Goal: Transaction & Acquisition: Subscribe to service/newsletter

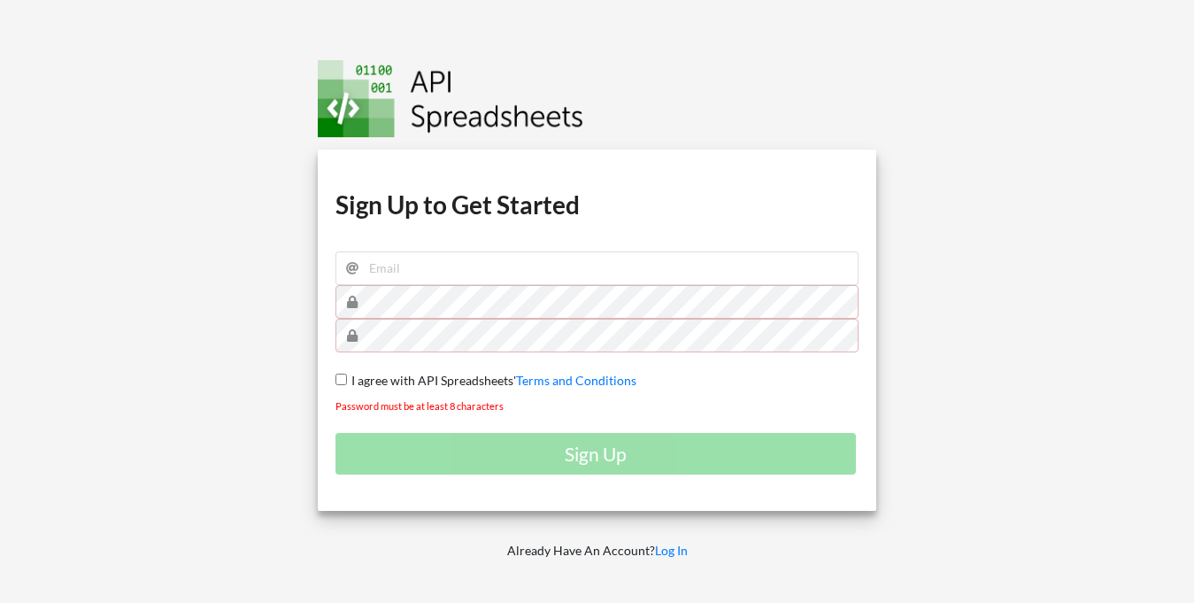
click at [339, 381] on input "I agree with API Spreadsheets' Terms and Conditions" at bounding box center [341, 379] width 12 height 12
checkbox input "true"
click at [495, 268] on input "email" at bounding box center [597, 268] width 524 height 34
type input "[DOMAIN_NAME][EMAIL_ADDRESS][DOMAIN_NAME]"
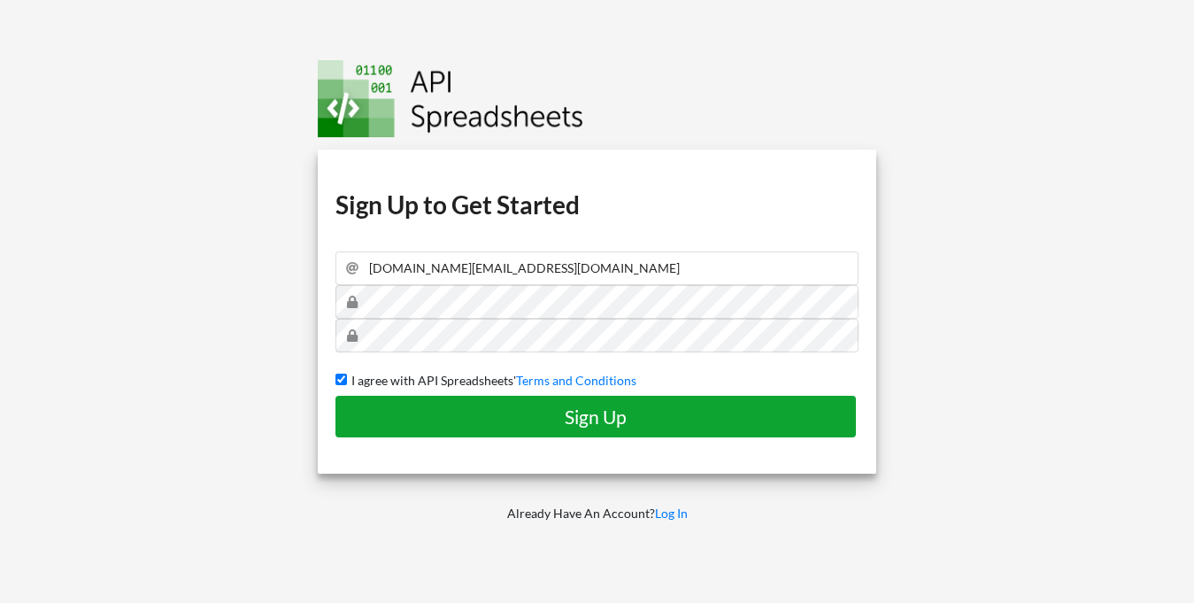
click at [588, 417] on h4 "Sign Up" at bounding box center [595, 416] width 483 height 22
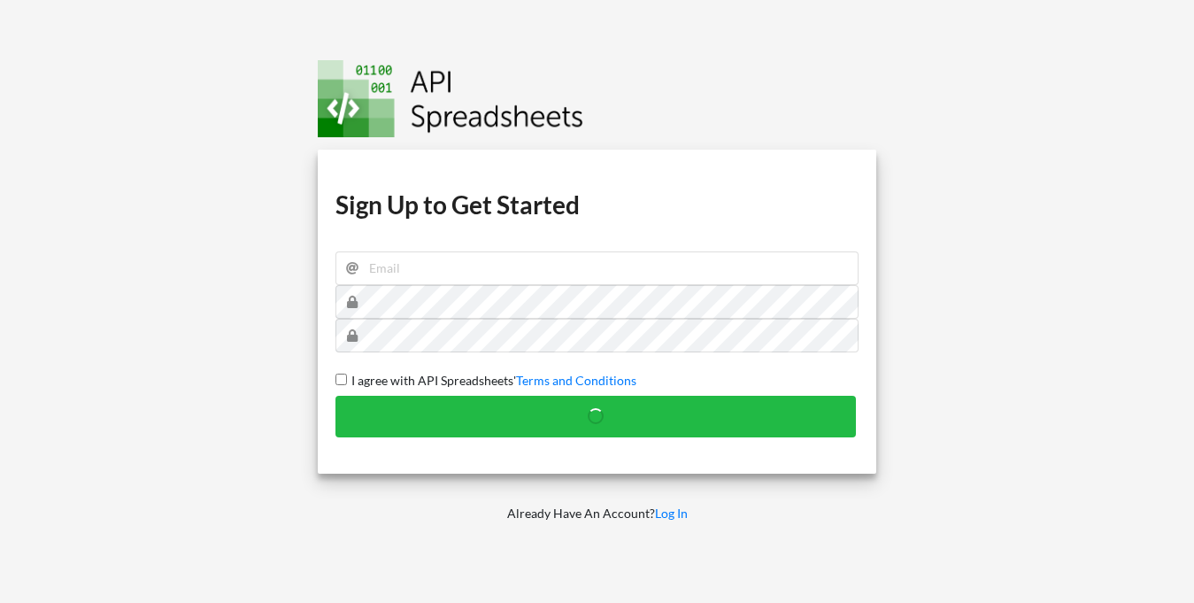
checkbox input "false"
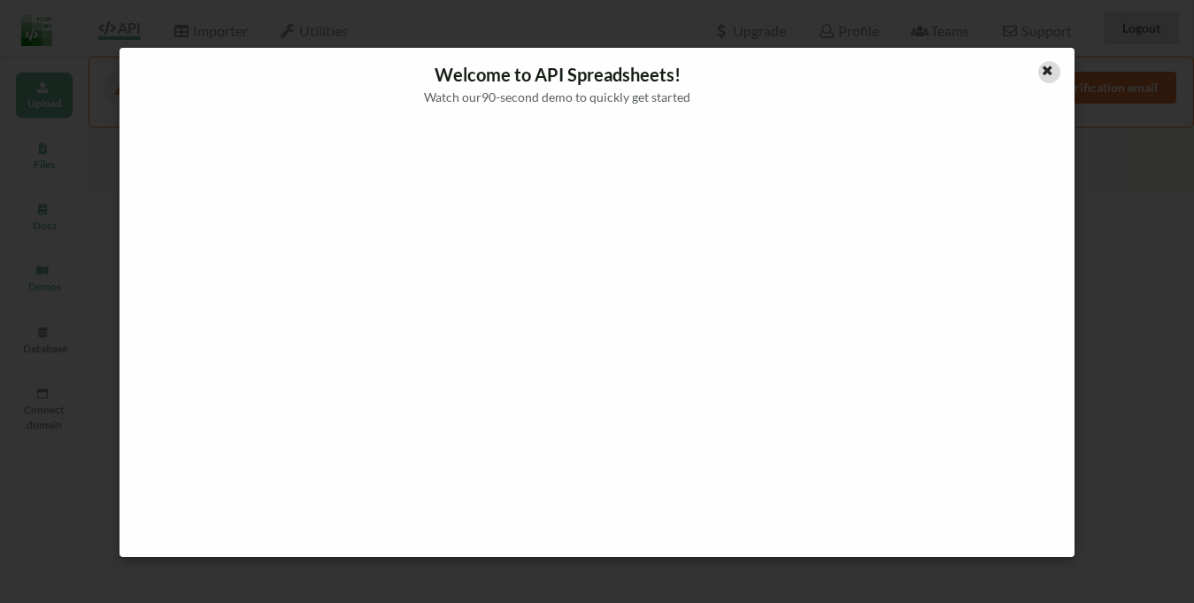
click at [1041, 66] on icon at bounding box center [1048, 68] width 15 height 12
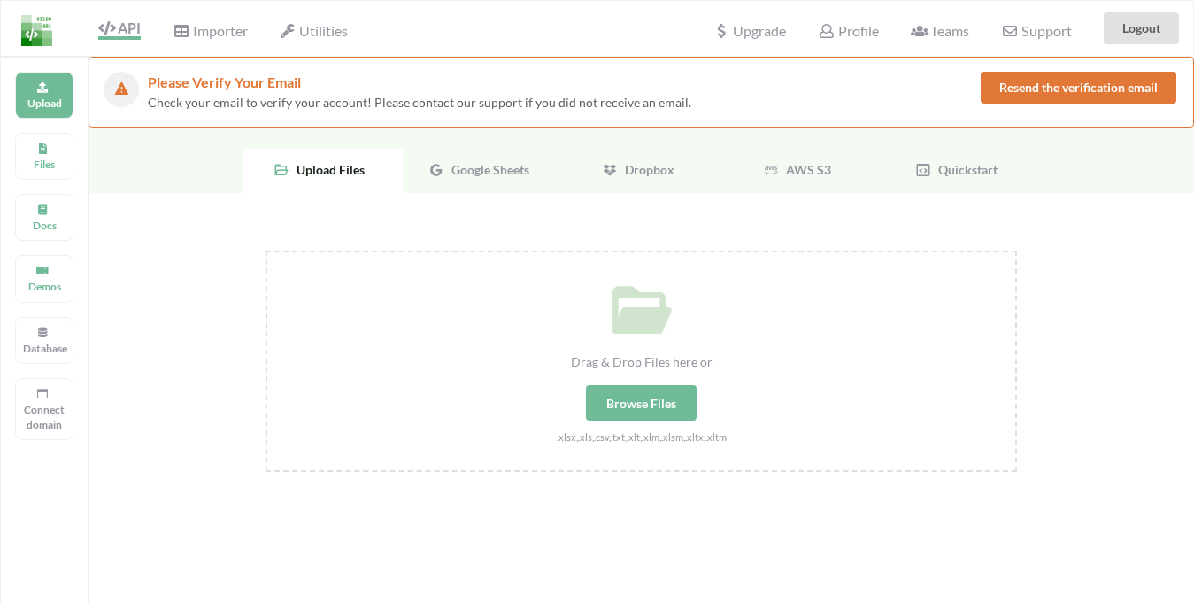
click at [649, 393] on div "Browse Files" at bounding box center [641, 402] width 111 height 35
click at [265, 250] on input "Drag & Drop Files here or Browse Files .xlsx,.xls,.csv,.txt,.xlt,.xlm,.xlsm,.xl…" at bounding box center [265, 250] width 0 height 0
click at [68, 157] on div "Files" at bounding box center [44, 156] width 58 height 47
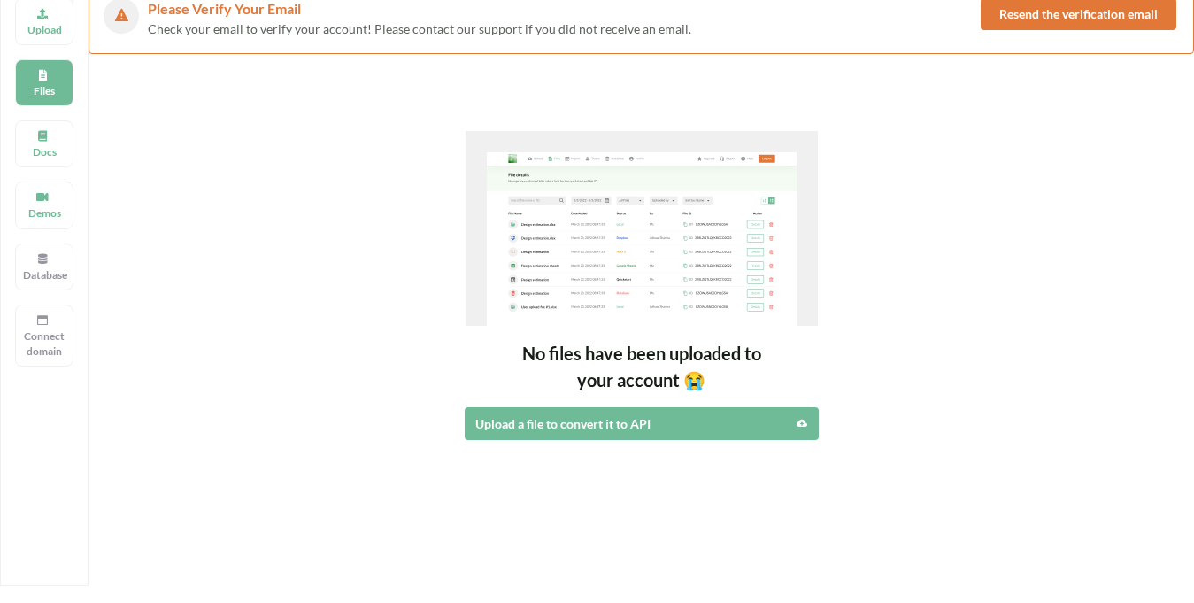
scroll to position [90, 0]
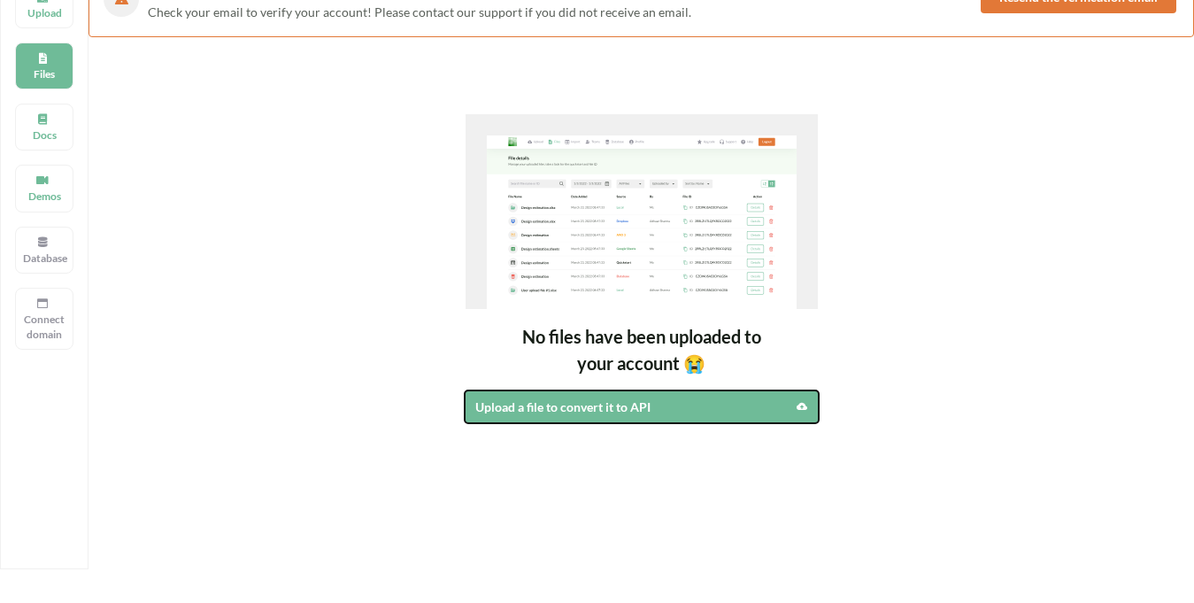
click at [655, 411] on div "Upload a file to convert it to API" at bounding box center [599, 406] width 248 height 19
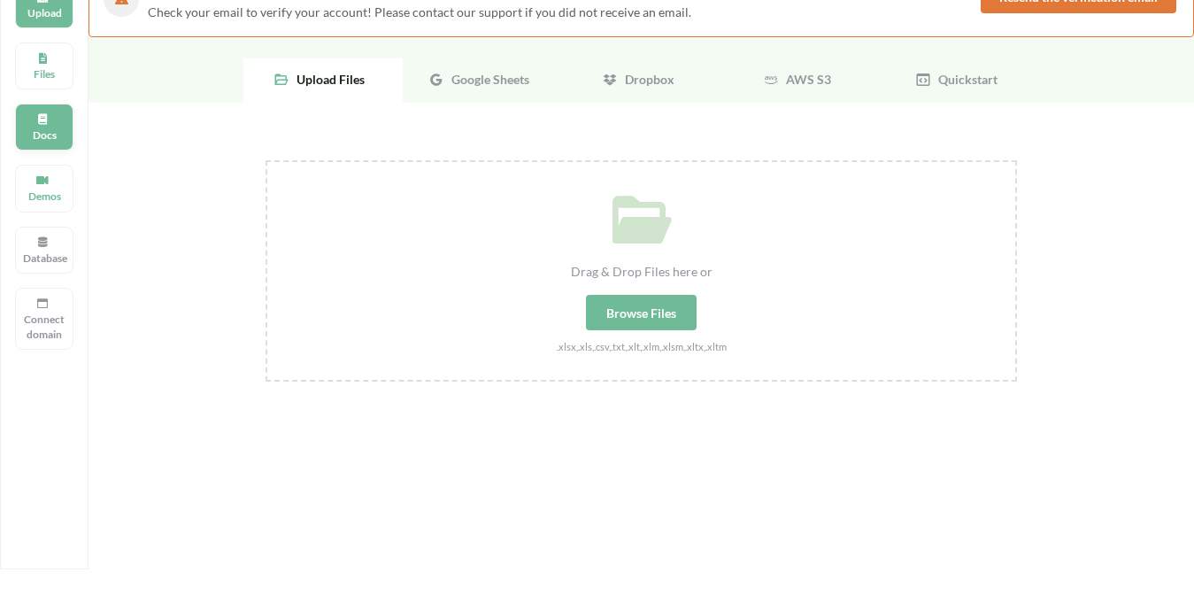
click at [47, 109] on div "Docs" at bounding box center [44, 127] width 58 height 47
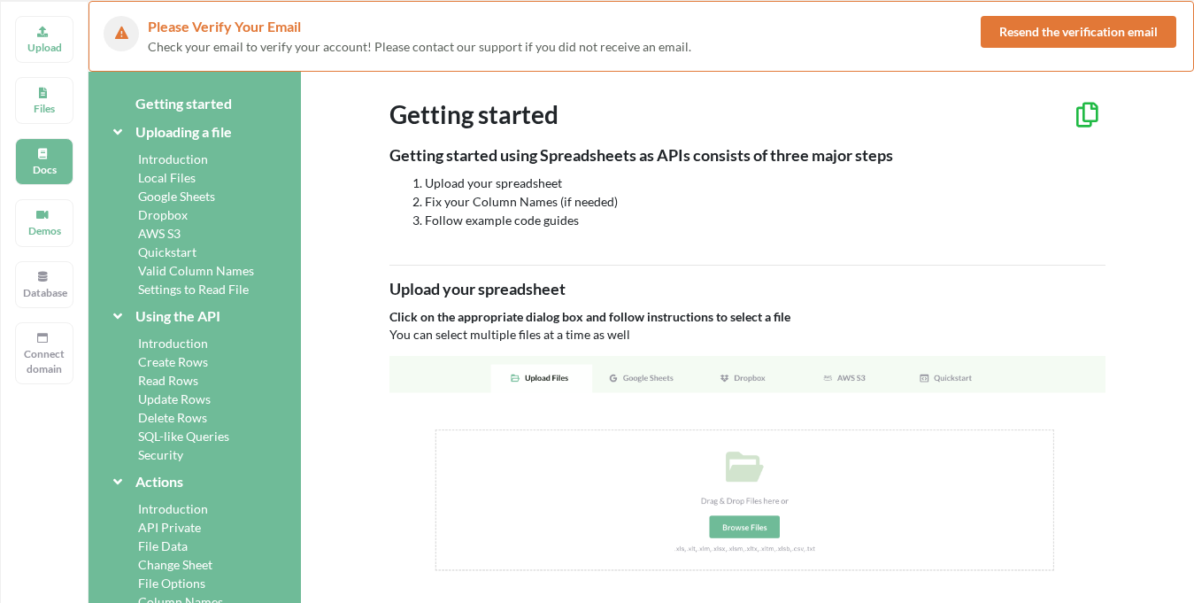
scroll to position [0, 0]
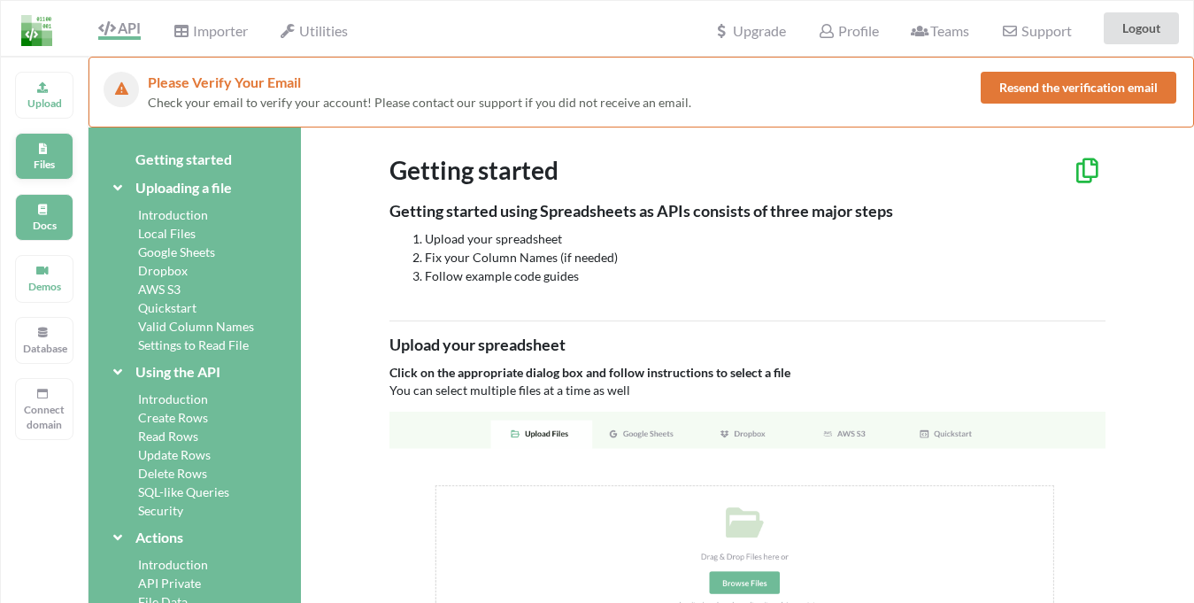
click at [39, 151] on icon at bounding box center [42, 146] width 12 height 11
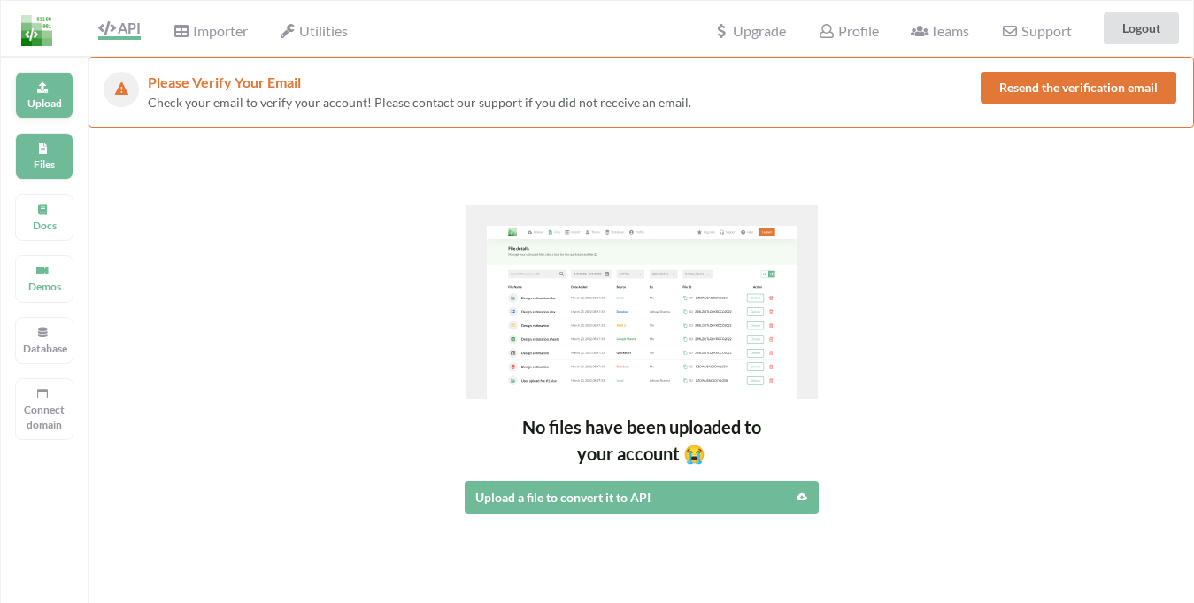
click at [50, 99] on p "Upload" at bounding box center [44, 103] width 42 height 15
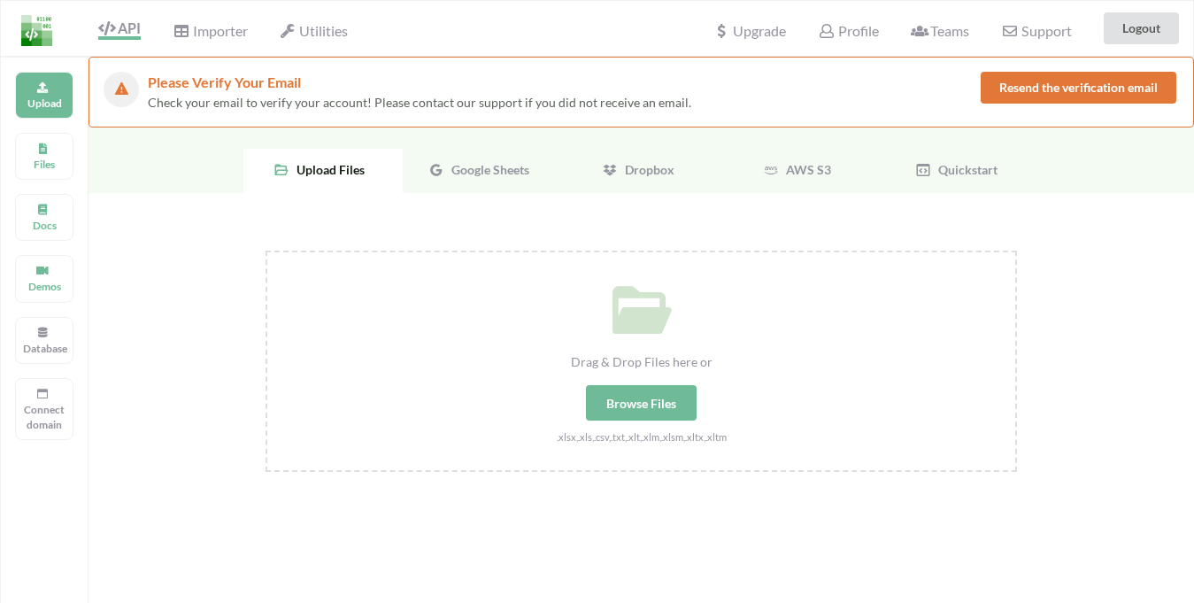
click at [505, 173] on span "Google Sheets" at bounding box center [486, 169] width 85 height 15
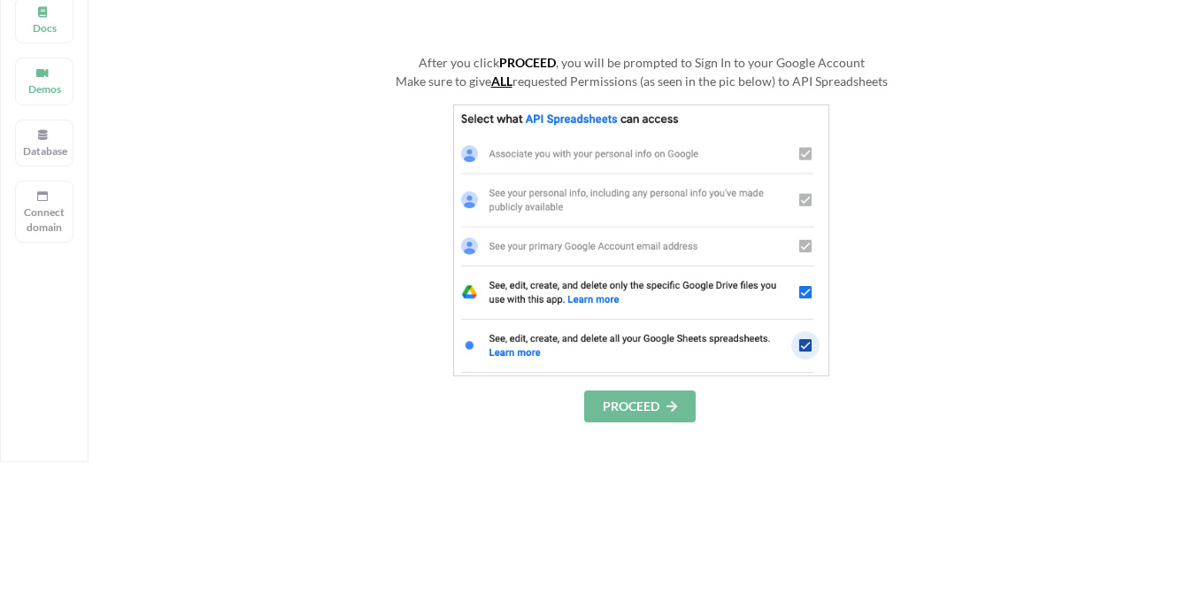
scroll to position [249, 0]
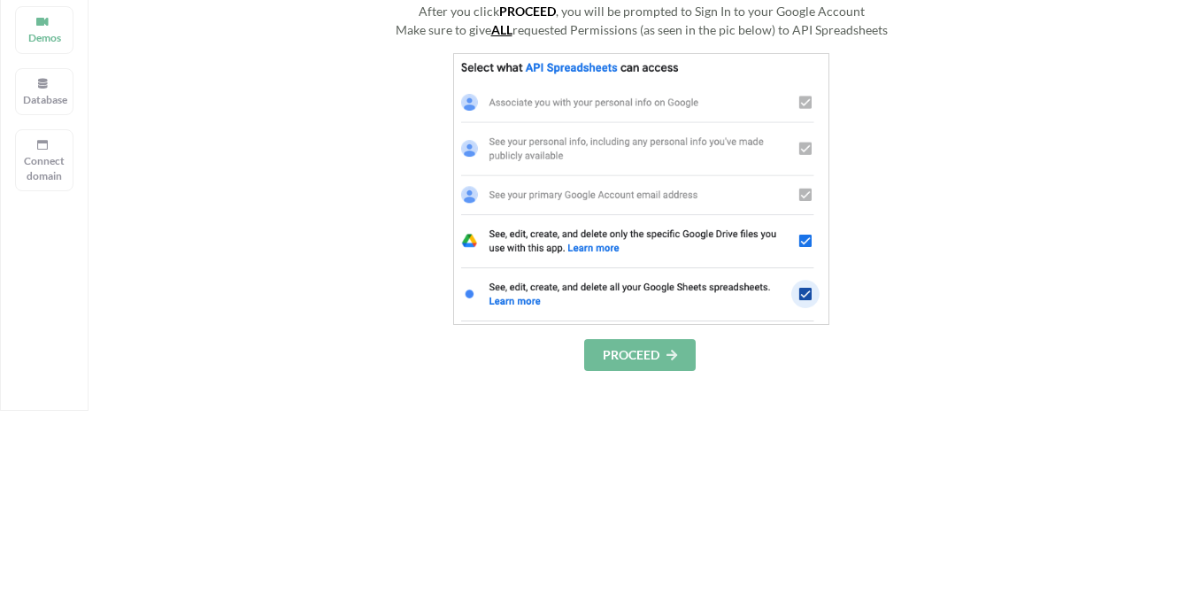
click at [676, 343] on button "PROCEED" at bounding box center [639, 355] width 111 height 32
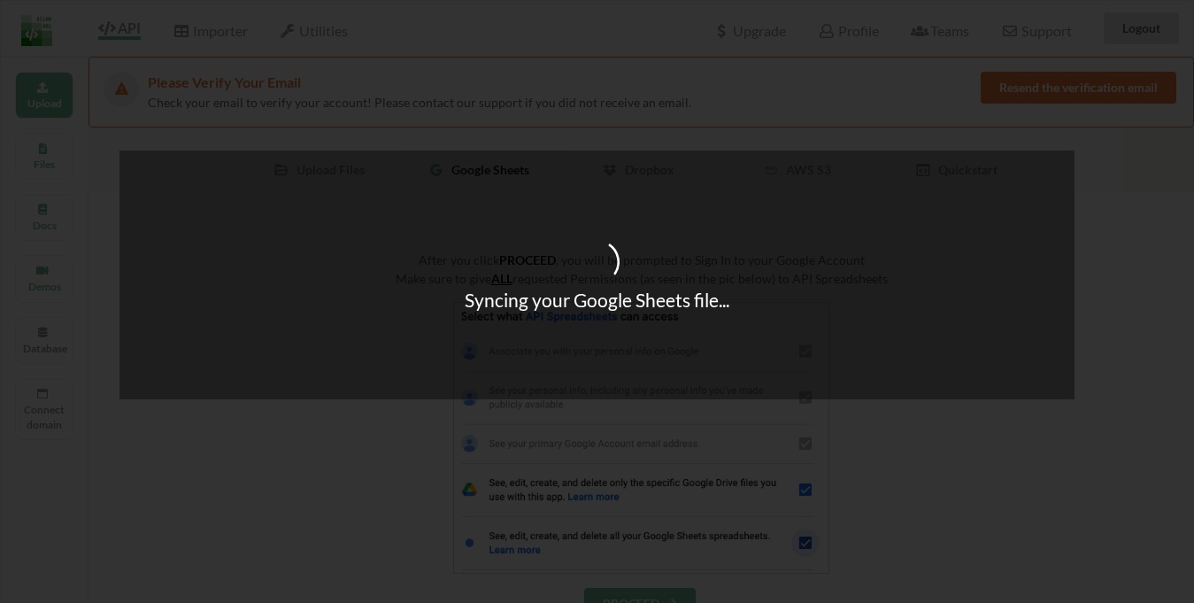
scroll to position [17, 0]
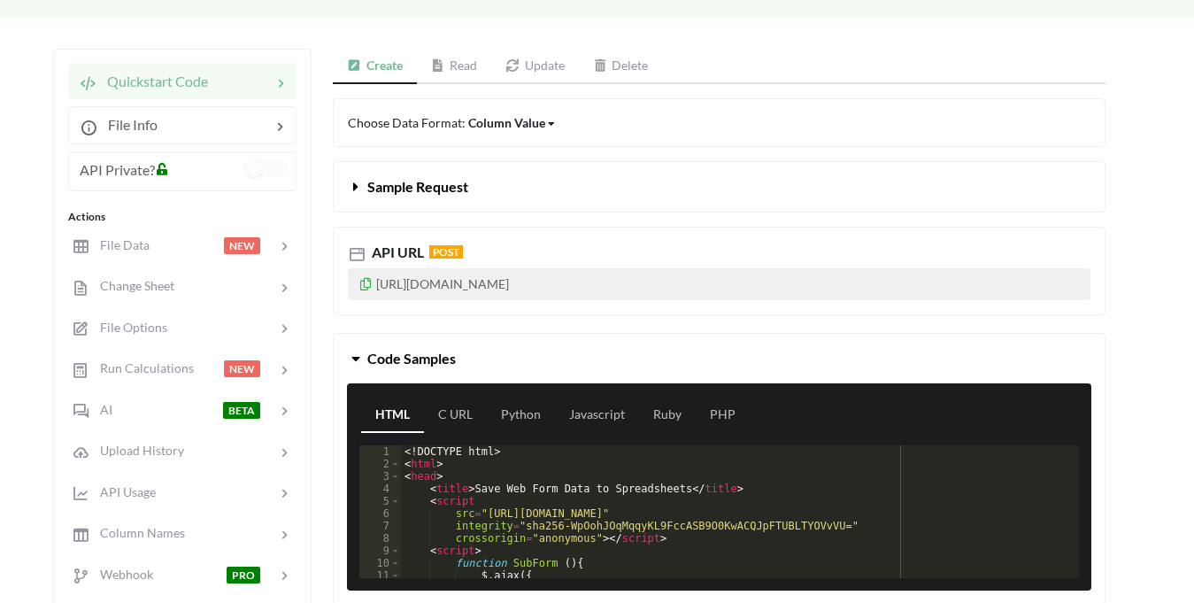
scroll to position [220, 0]
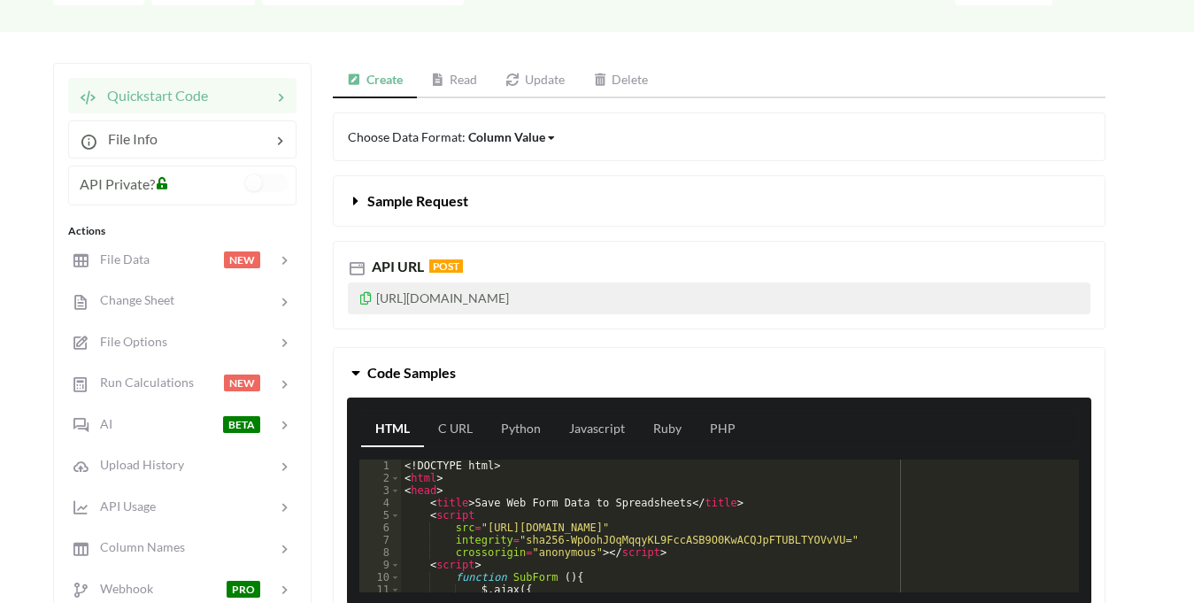
click at [369, 297] on icon at bounding box center [365, 295] width 15 height 12
